Goal: Information Seeking & Learning: Learn about a topic

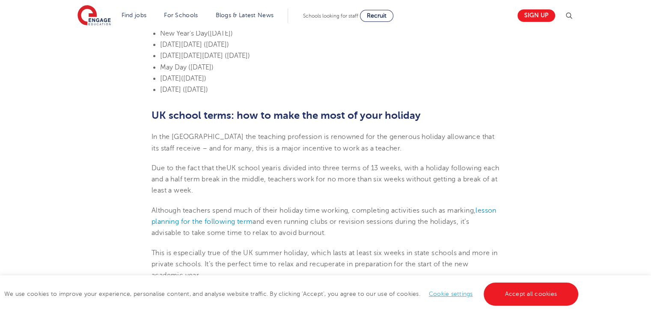
scroll to position [591, 0]
drag, startPoint x: 355, startPoint y: 247, endPoint x: 30, endPoint y: 197, distance: 328.0
click at [30, 197] on div "Find jobs All vacancies We have one of the UK's largest database. and with hund…" at bounding box center [325, 148] width 651 height 1416
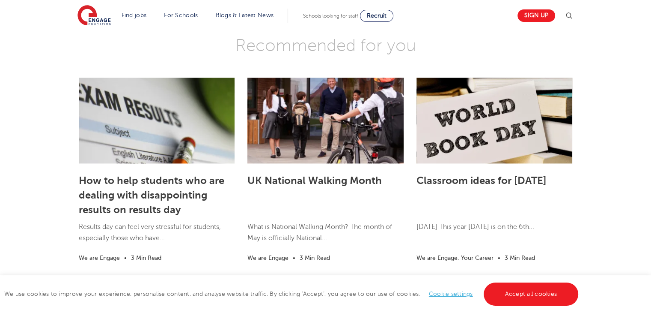
scroll to position [1174, 0]
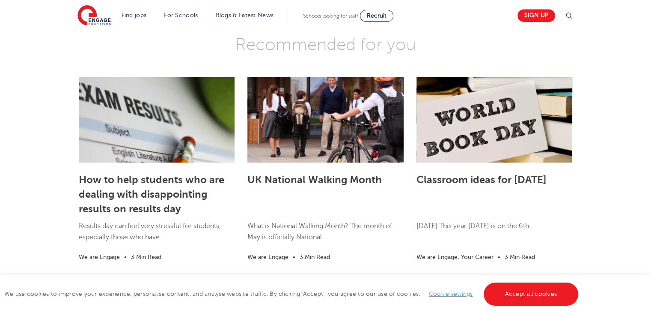
click at [432, 220] on p "[DATE] This year [DATE] is on the 6th..." at bounding box center [495, 230] width 156 height 20
click at [472, 162] on div "Classroom ideas for [DATE] [DATE] This year [DATE] is on the 6th... We are Enga…" at bounding box center [495, 216] width 156 height 109
click at [470, 173] on link "Classroom ideas for [DATE]" at bounding box center [482, 179] width 130 height 12
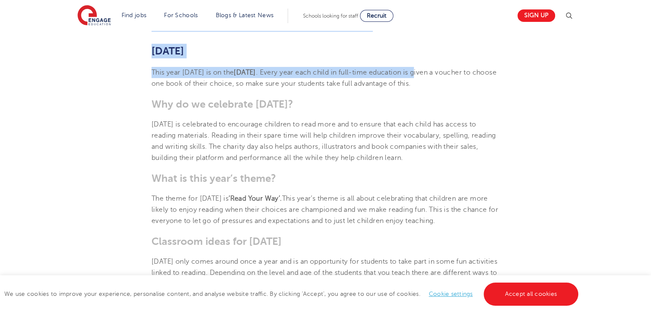
scroll to position [255, 0]
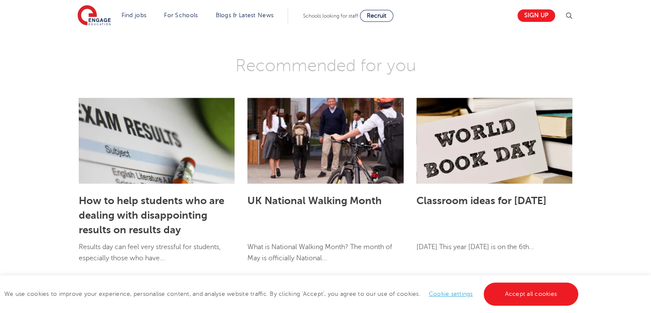
scroll to position [1152, 0]
